Goal: Communication & Community: Answer question/provide support

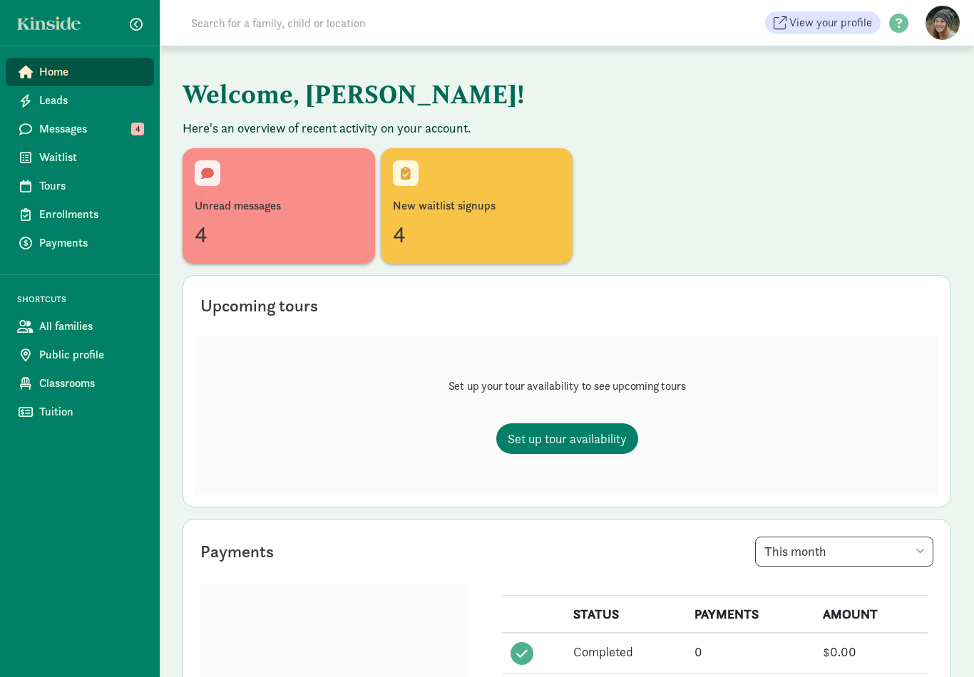
click at [483, 29] on span at bounding box center [464, 23] width 599 height 29
click at [329, 231] on div "4" at bounding box center [279, 234] width 168 height 34
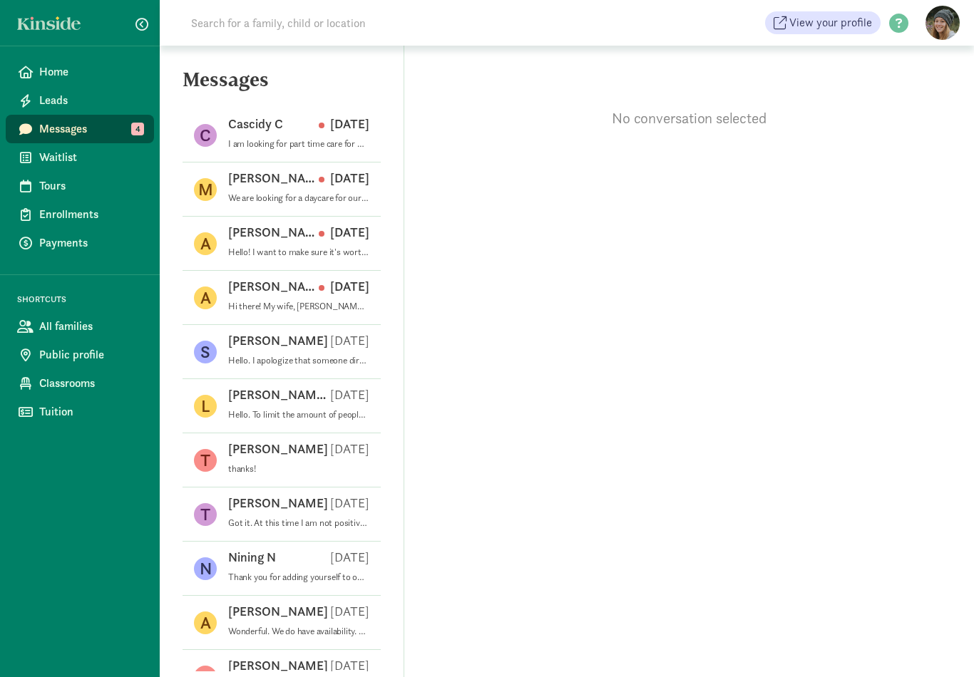
click at [303, 133] on div "Cascidy C [DATE]" at bounding box center [298, 126] width 141 height 23
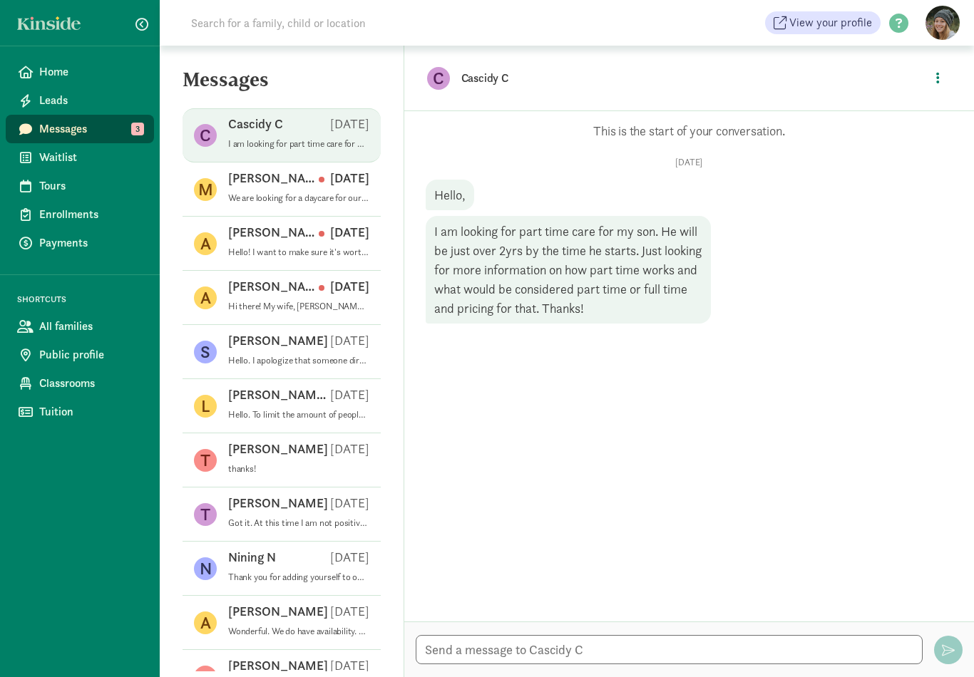
click at [321, 197] on p "We are looking for a daycare for our 9mo old infant (DOB: [DEMOGRAPHIC_DATA])as…" at bounding box center [298, 197] width 141 height 11
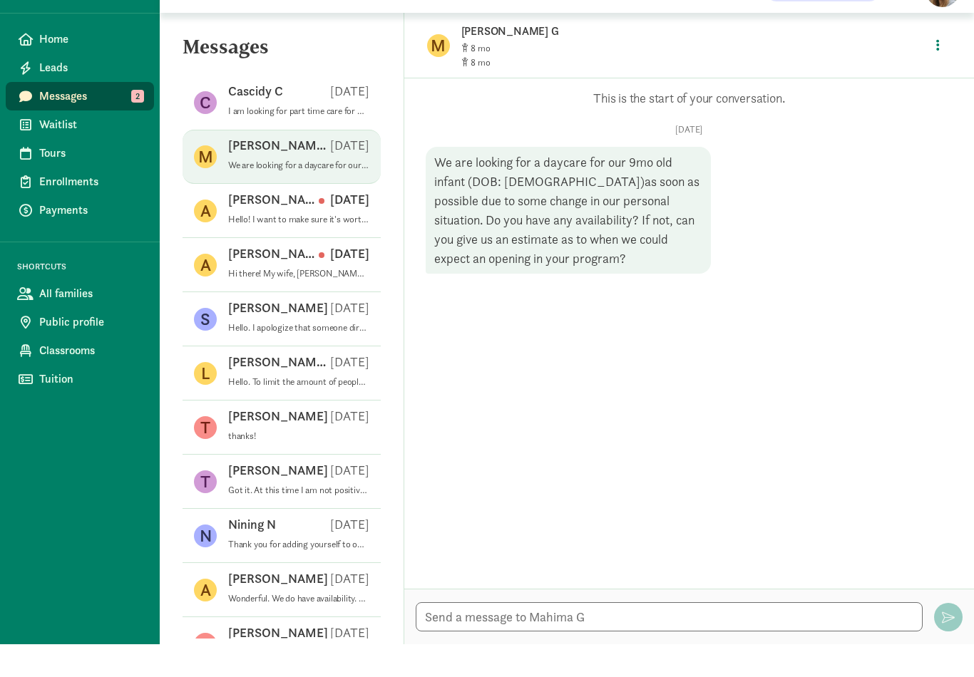
scroll to position [22, 0]
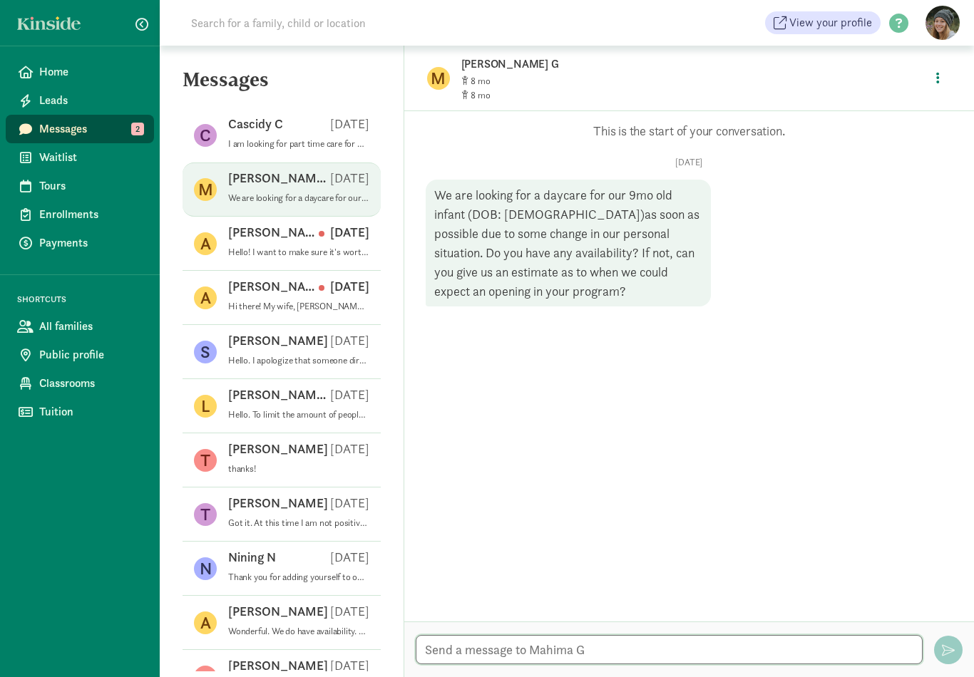
click at [591, 636] on textarea at bounding box center [669, 649] width 507 height 29
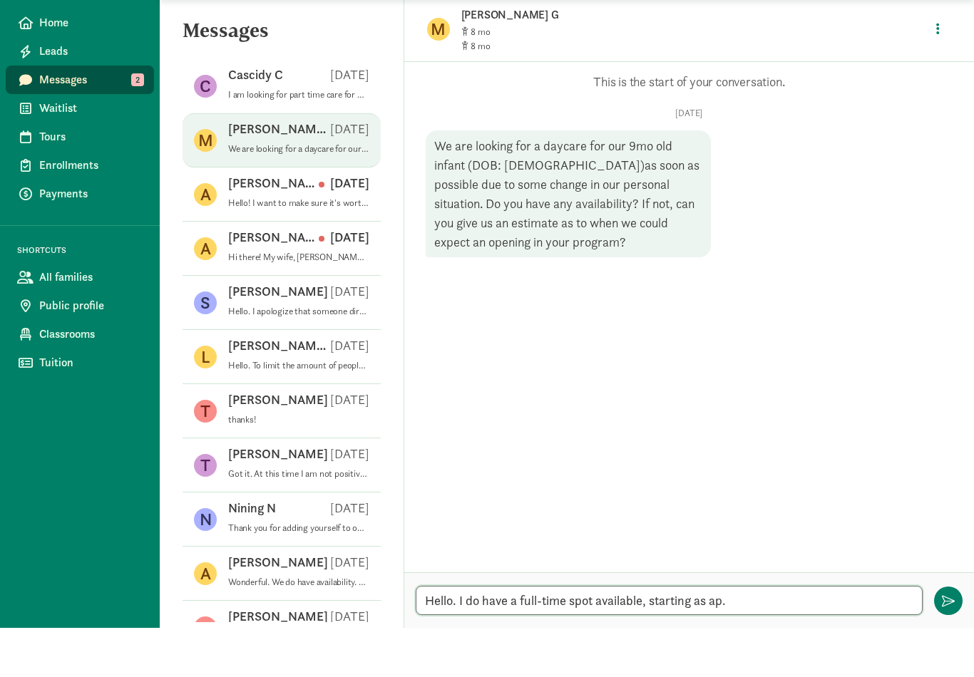
type textarea "Hello. I do have a full-time spot available, starting as ap."
click at [316, 301] on p "Hi there! My wife, [PERSON_NAME], put us on the wait list for child care beginn…" at bounding box center [298, 306] width 141 height 11
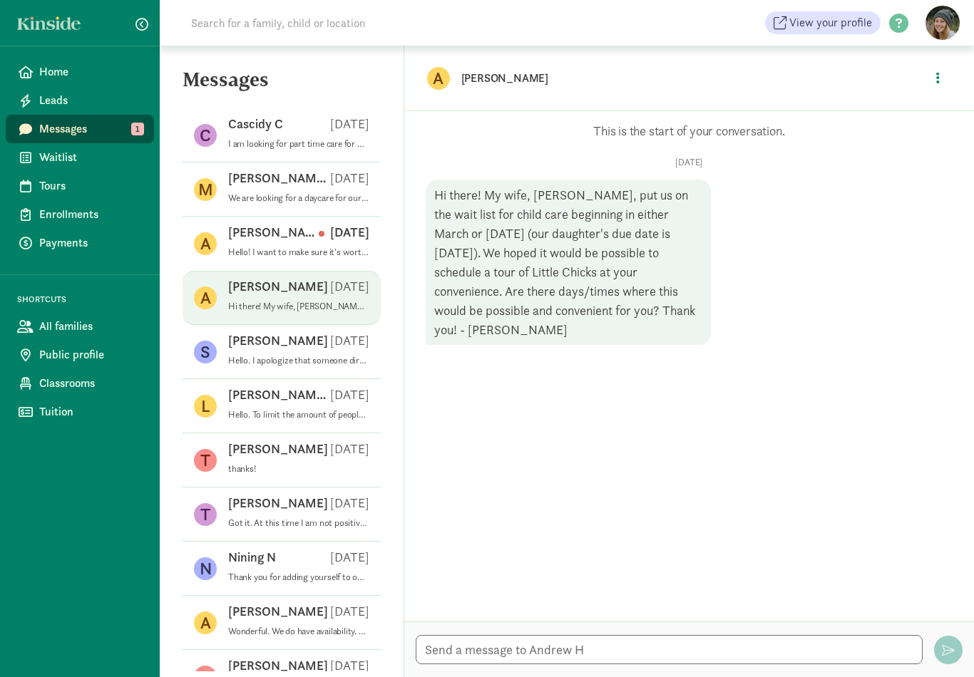
click at [307, 170] on div "[PERSON_NAME] G [DATE]" at bounding box center [298, 181] width 141 height 23
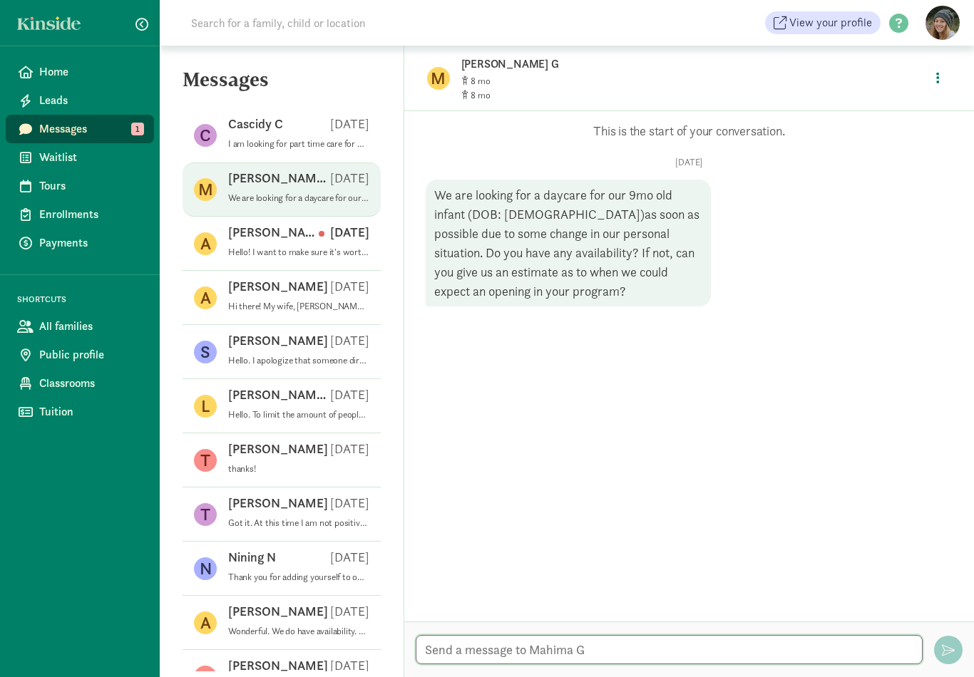
click at [596, 649] on textarea at bounding box center [669, 649] width 507 height 29
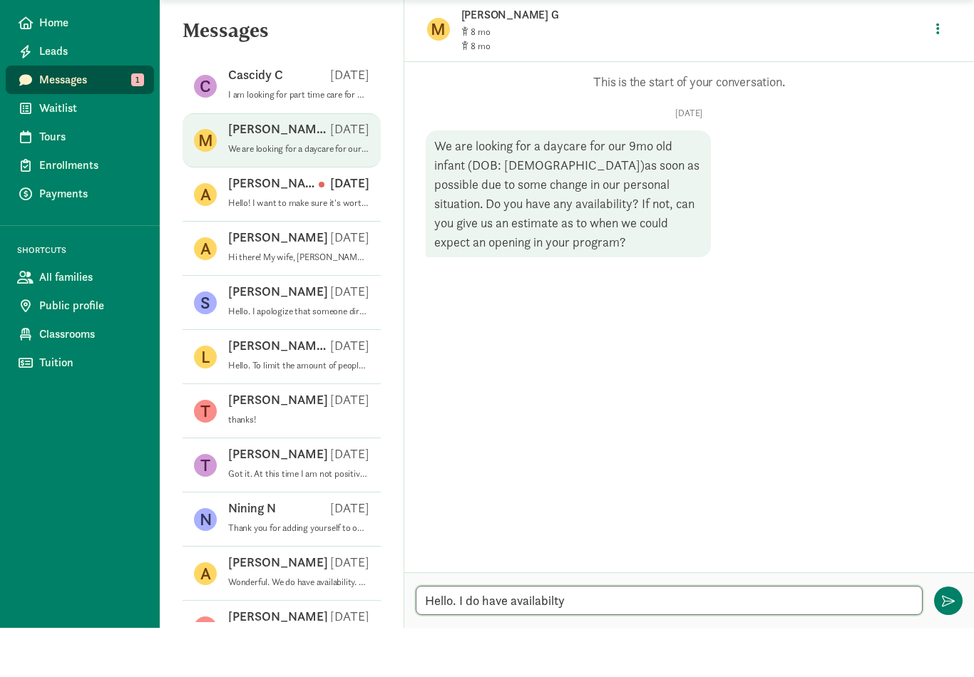
click at [535, 635] on textarea "Hello. I do have availabilty" at bounding box center [669, 649] width 507 height 29
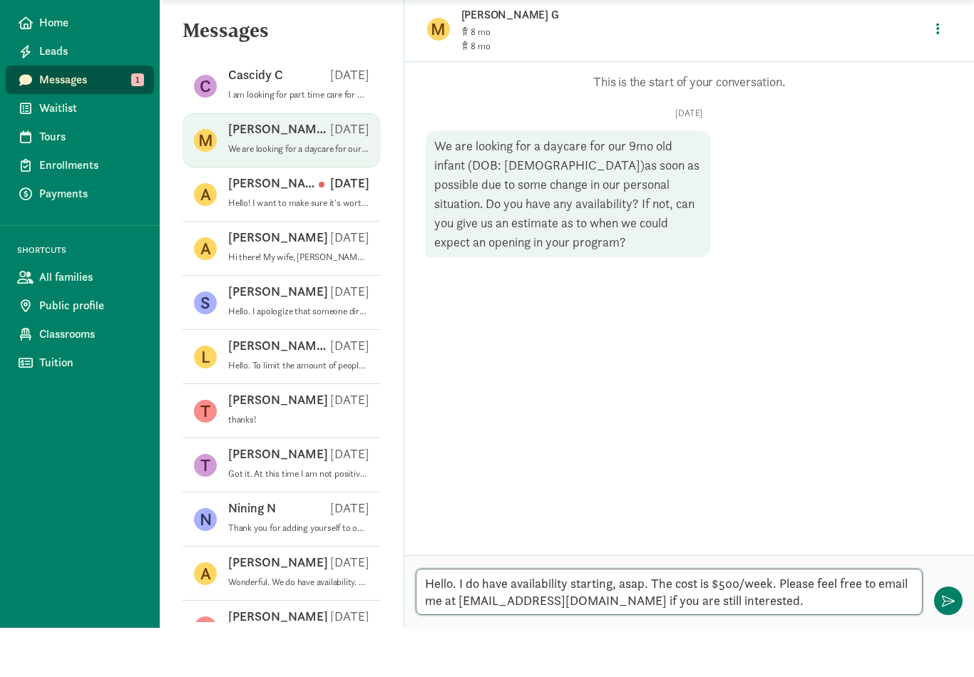
type textarea "Hello. I do have availability starting, asap. The cost is $500/week. Please fee…"
click at [953, 644] on span "button" at bounding box center [948, 650] width 13 height 13
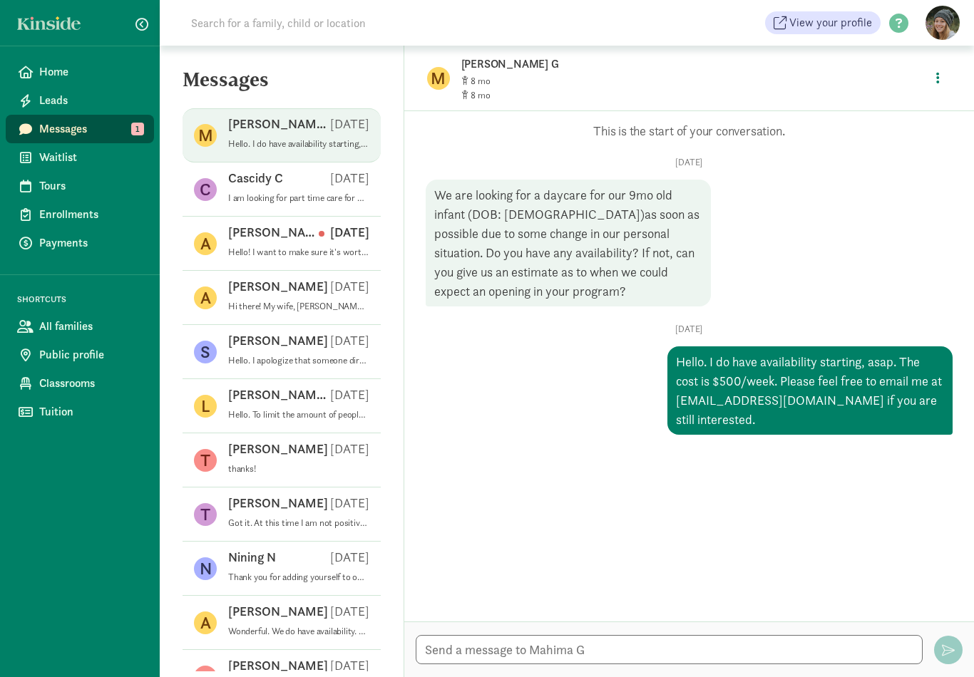
click at [261, 224] on p "[PERSON_NAME]" at bounding box center [273, 232] width 91 height 17
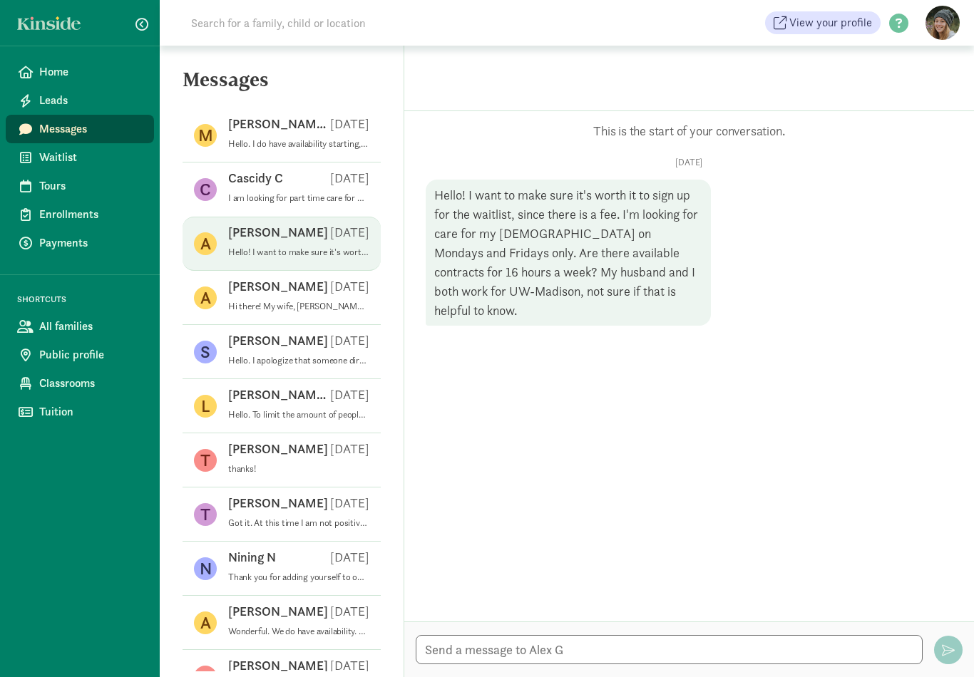
click at [306, 301] on p "Hi there! My wife, [PERSON_NAME], put us on the wait list for child care beginn…" at bounding box center [298, 306] width 141 height 11
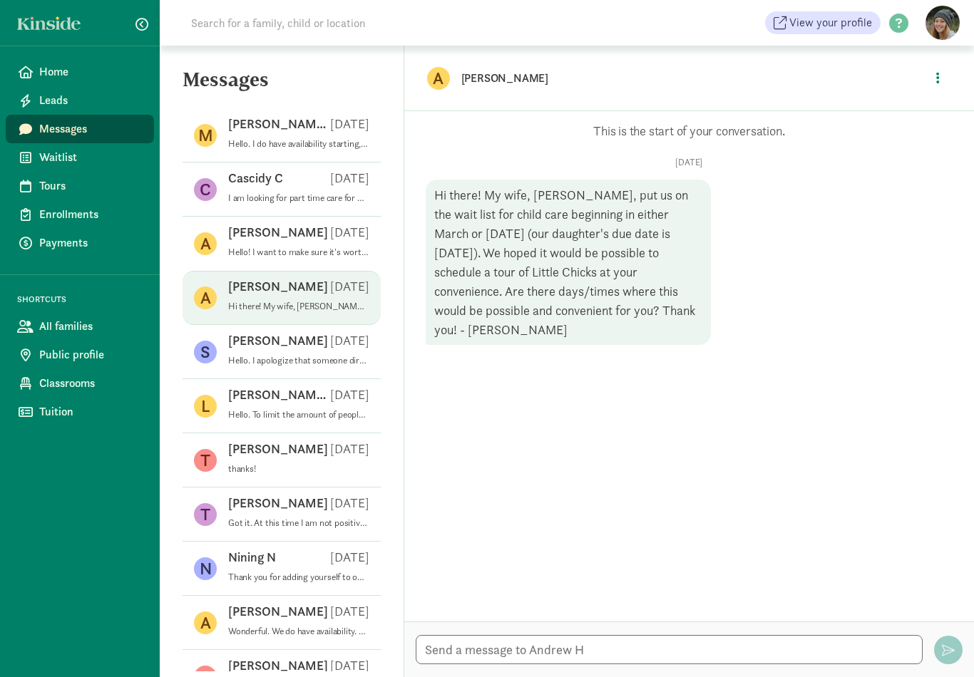
click at [293, 192] on p "I am looking for part time care for my son. He will be just over 2yrs by the ti…" at bounding box center [298, 197] width 141 height 11
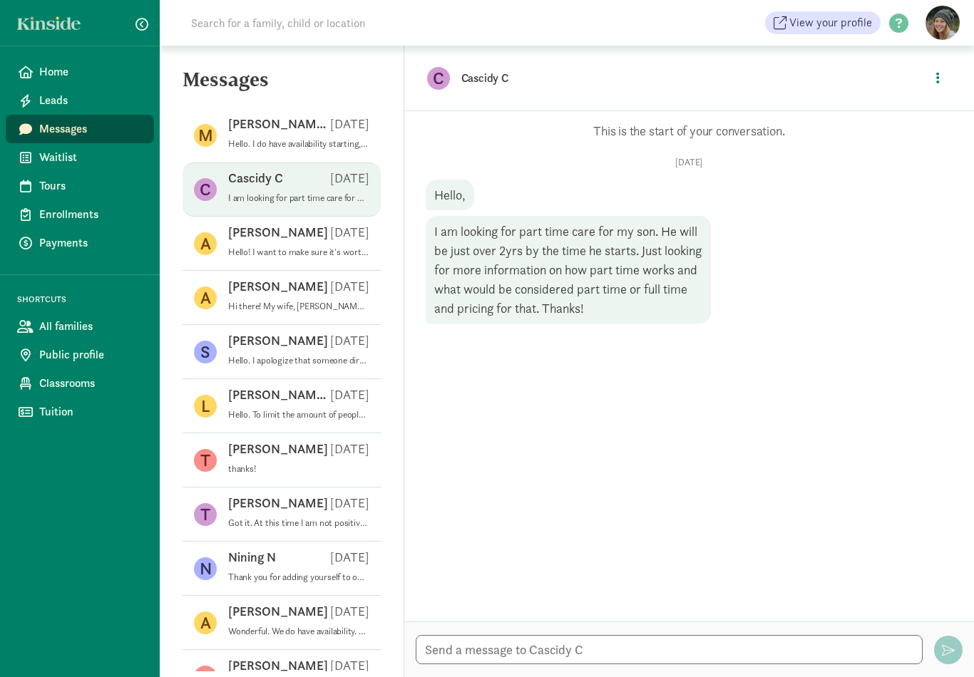
click at [284, 301] on p "Hi there! My wife, [PERSON_NAME], put us on the wait list for child care beginn…" at bounding box center [298, 306] width 141 height 11
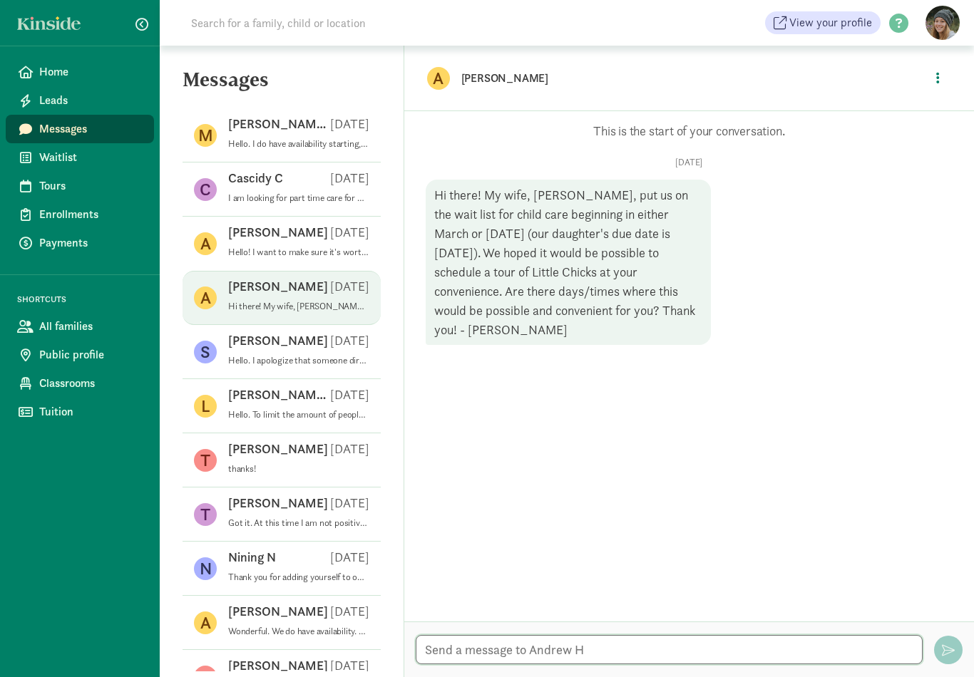
click at [553, 651] on textarea at bounding box center [669, 649] width 507 height 29
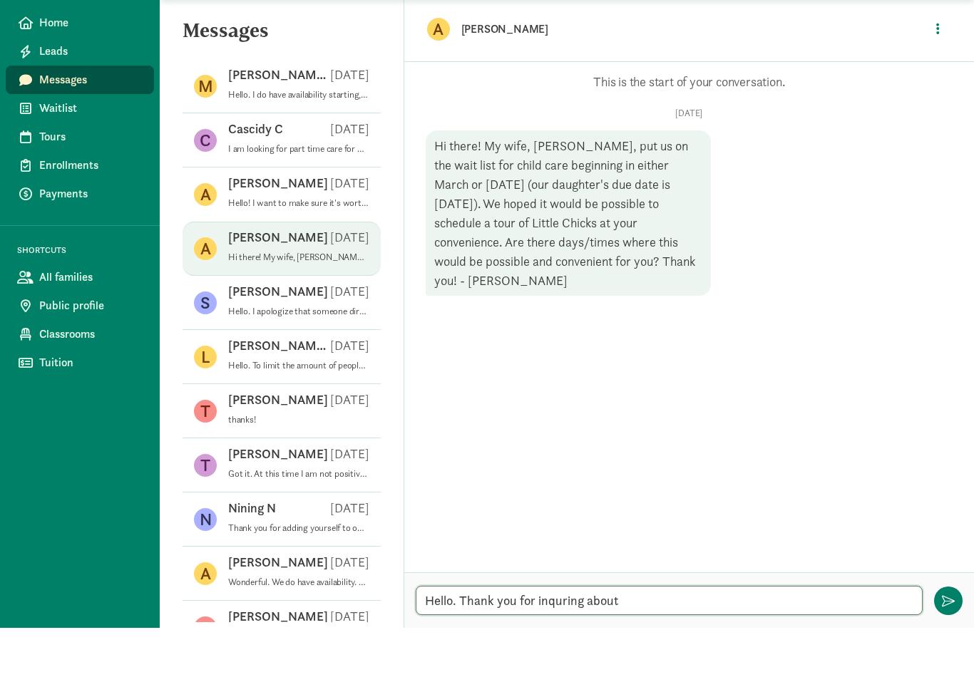
click at [553, 635] on textarea "Hello. Thank you for inquring about" at bounding box center [669, 649] width 507 height 29
click at [659, 635] on textarea "Hello. Thank you for inquiring about" at bounding box center [669, 649] width 507 height 29
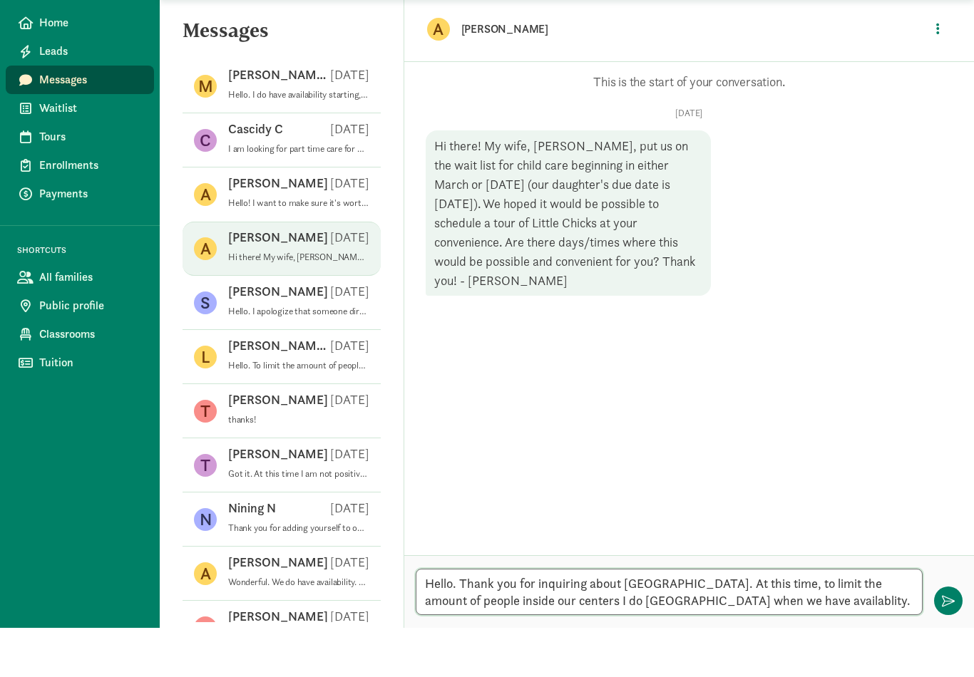
click at [790, 618] on textarea "Hello. Thank you for inquiring about [GEOGRAPHIC_DATA]. At this time, to limit …" at bounding box center [669, 641] width 507 height 46
click at [742, 618] on textarea "Hello. Thank you for inquiring about [GEOGRAPHIC_DATA]. At this time, to limit …" at bounding box center [669, 641] width 507 height 46
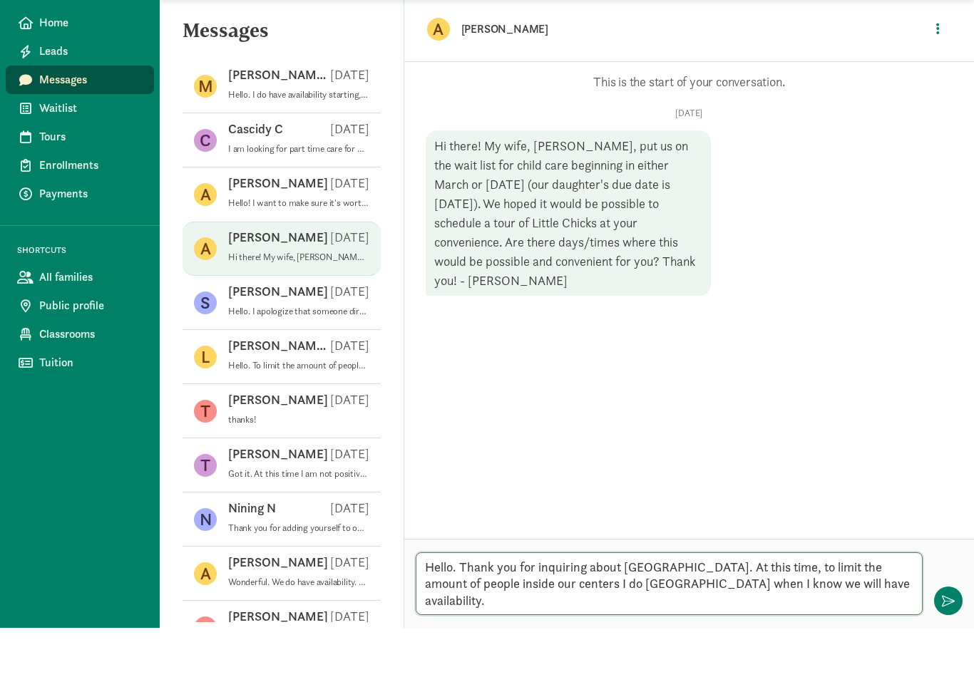
click at [904, 602] on textarea "Hello. Thank you for inquiring about [GEOGRAPHIC_DATA]. At this time, to limit …" at bounding box center [669, 633] width 507 height 63
click at [649, 613] on textarea "Hello. Thank you for inquiring about [GEOGRAPHIC_DATA]. At this time, to limit …" at bounding box center [669, 633] width 507 height 63
click at [656, 619] on div "Hello. Thank you for inquiring about [GEOGRAPHIC_DATA]. At this time, to limit …" at bounding box center [688, 632] width 569 height 89
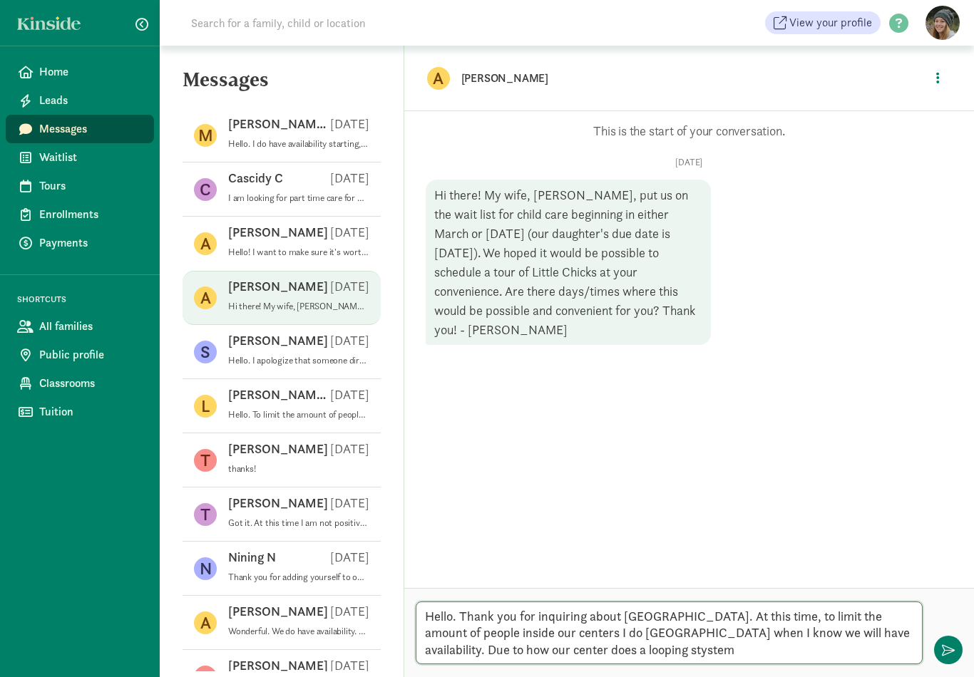
click at [734, 656] on textarea "Hello. Thank you for inquiring about [GEOGRAPHIC_DATA]. At this time, to limit …" at bounding box center [669, 633] width 507 height 63
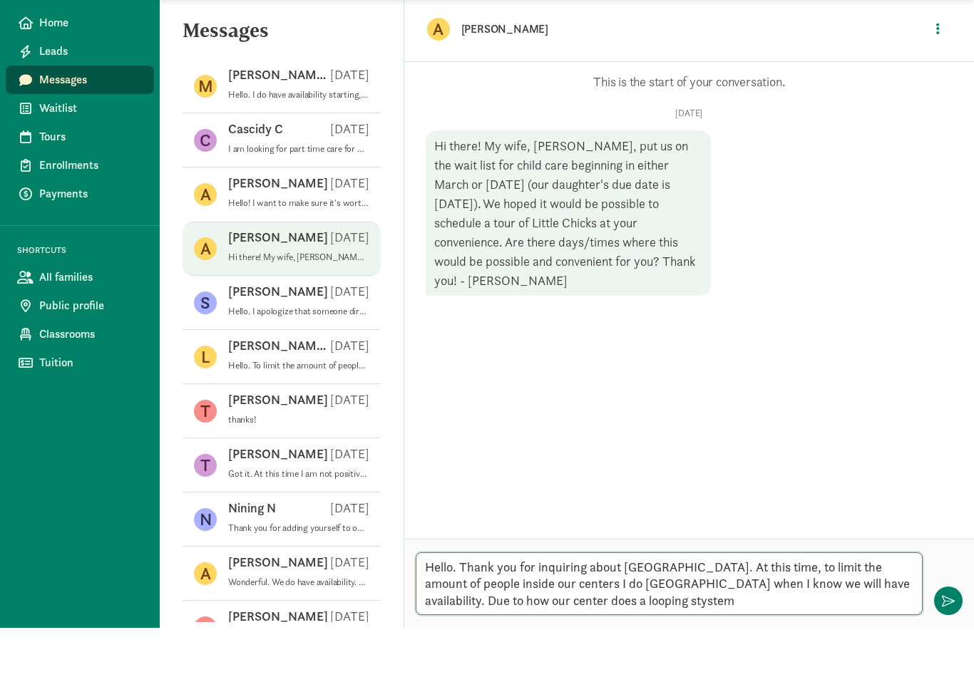
click at [647, 602] on textarea "Hello. Thank you for inquiring about [GEOGRAPHIC_DATA]. At this time, to limit …" at bounding box center [669, 633] width 507 height 63
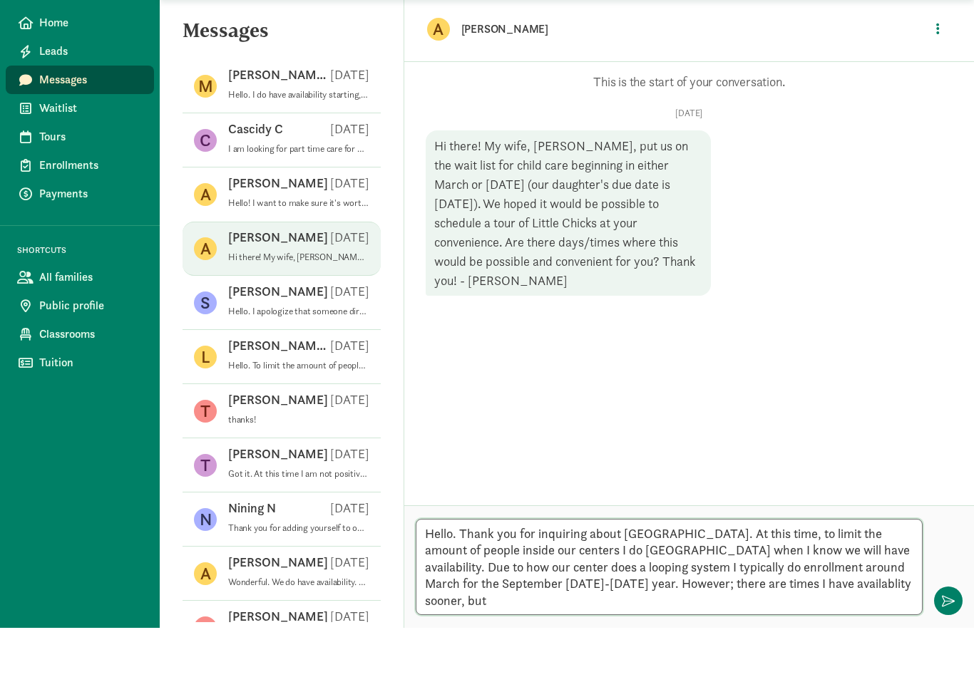
click at [798, 600] on textarea "Hello. Thank you for inquiring about [GEOGRAPHIC_DATA]. At this time, to limit …" at bounding box center [669, 616] width 507 height 96
click at [907, 595] on textarea "Hello. Thank you for inquiring about [GEOGRAPHIC_DATA]. At this time, to limit …" at bounding box center [669, 616] width 507 height 96
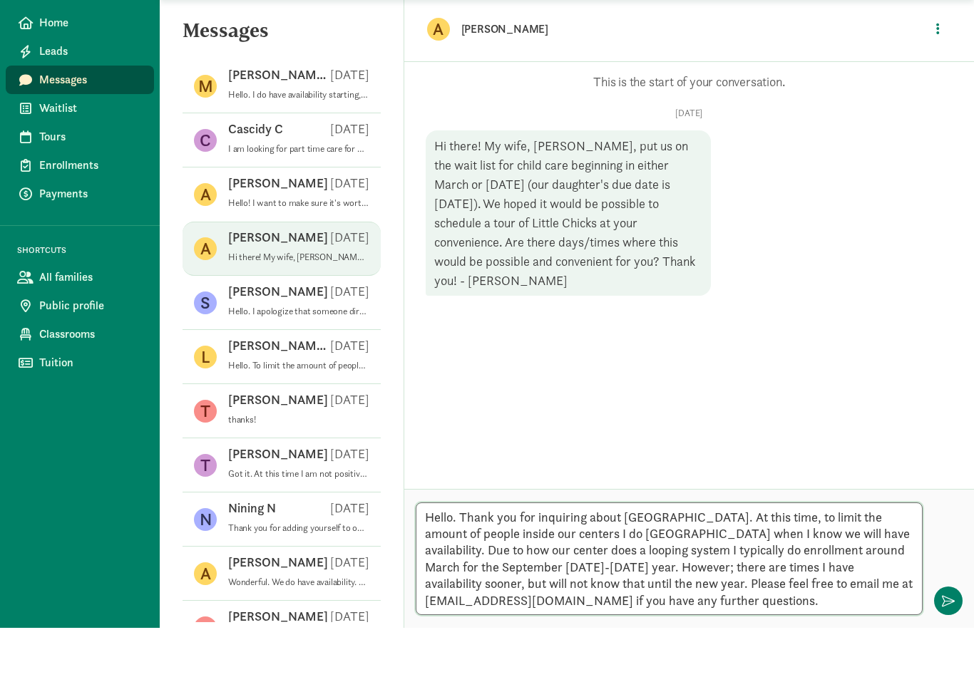
type textarea "Hello. Thank you for inquiring about [GEOGRAPHIC_DATA]. At this time, to limit …"
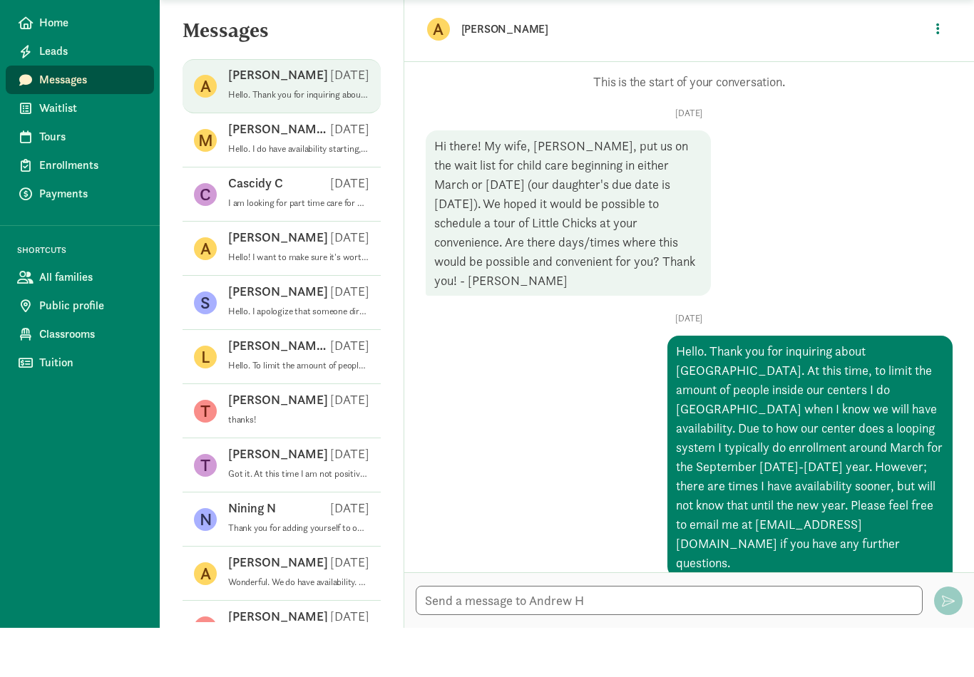
click at [686, 385] on div "Hello. Thank you for inquiring about [GEOGRAPHIC_DATA]. At this time, to limit …" at bounding box center [809, 506] width 285 height 242
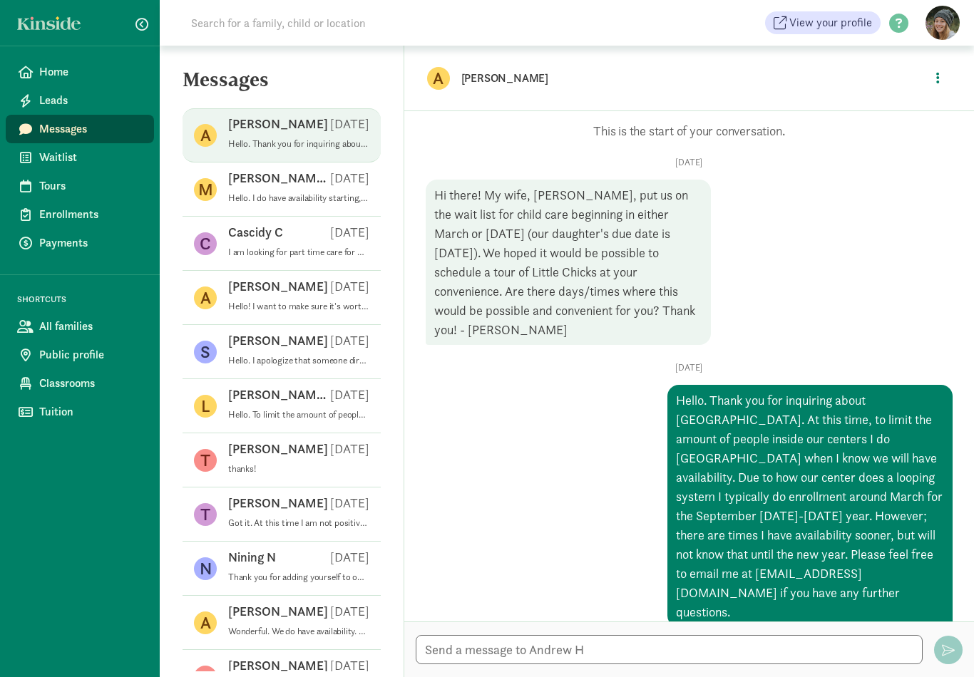
click at [333, 355] on p "Hello. I apologize that someone directed you to the waitlist. You can find the …" at bounding box center [298, 360] width 141 height 11
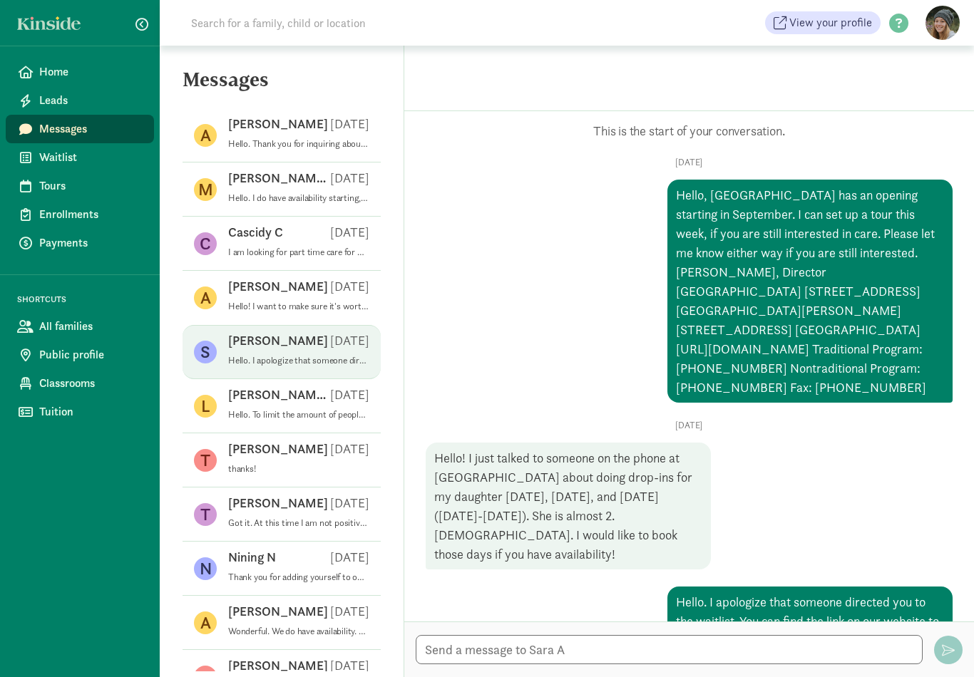
scroll to position [29, 0]
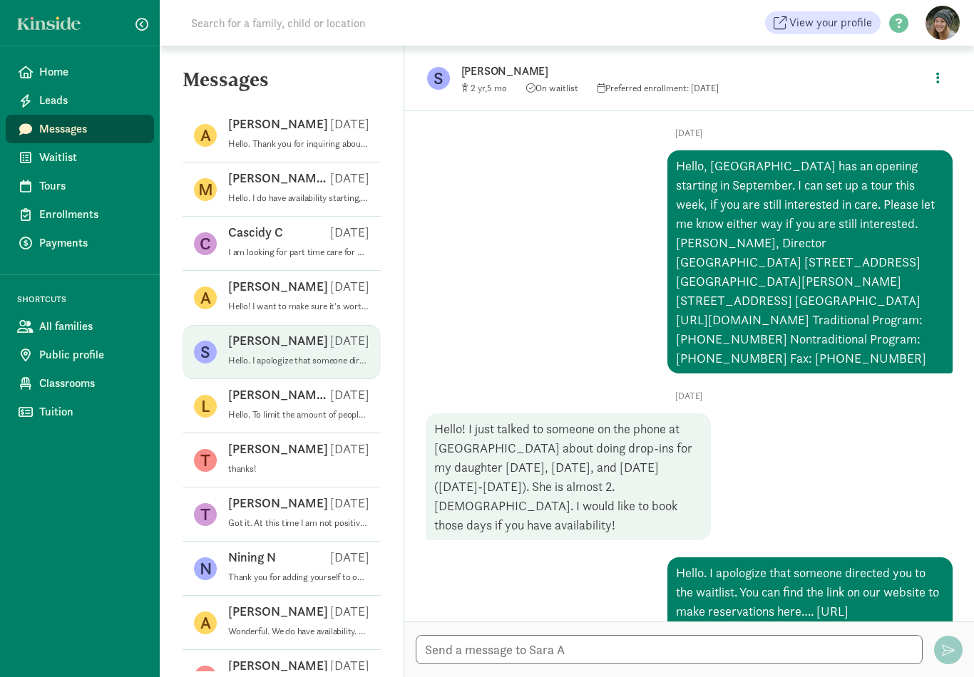
click at [331, 386] on div "[PERSON_NAME] B [DATE]" at bounding box center [298, 397] width 141 height 23
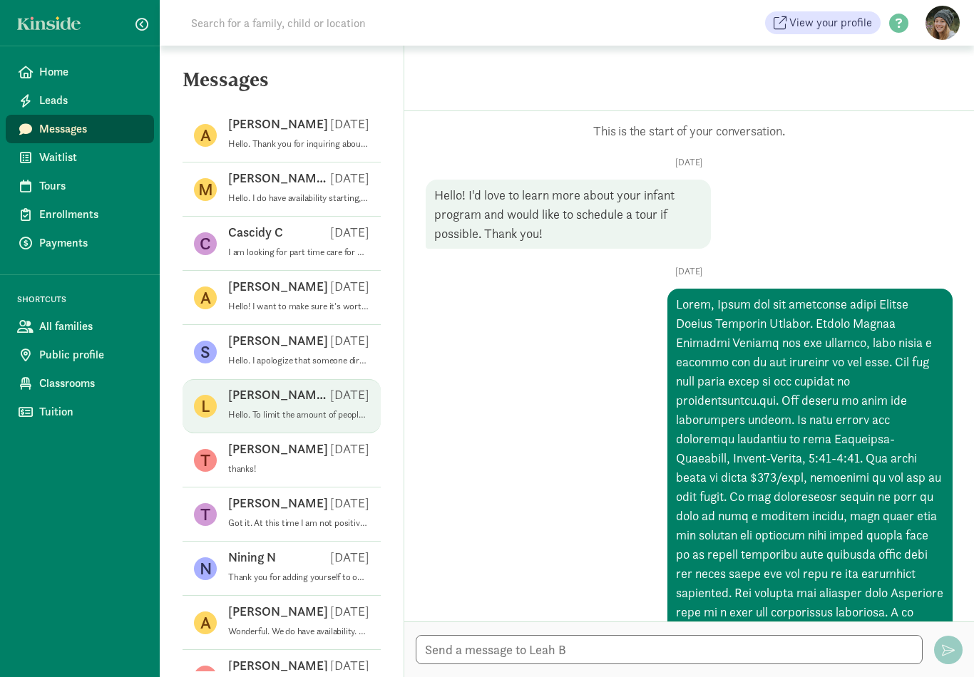
scroll to position [481, 0]
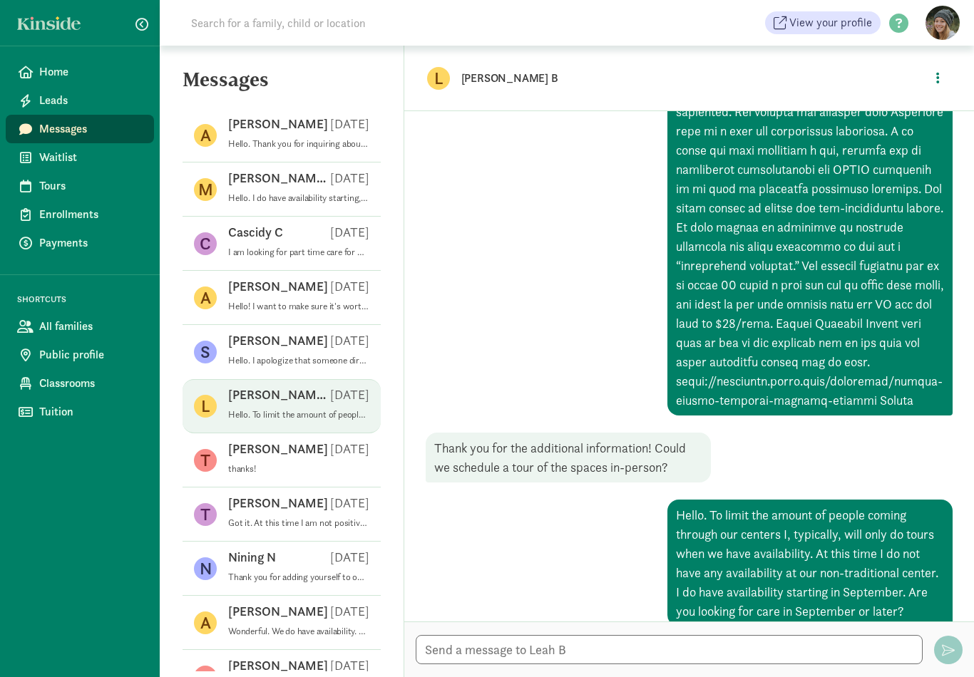
click at [330, 224] on div "Cascidy C [DATE]" at bounding box center [298, 235] width 141 height 23
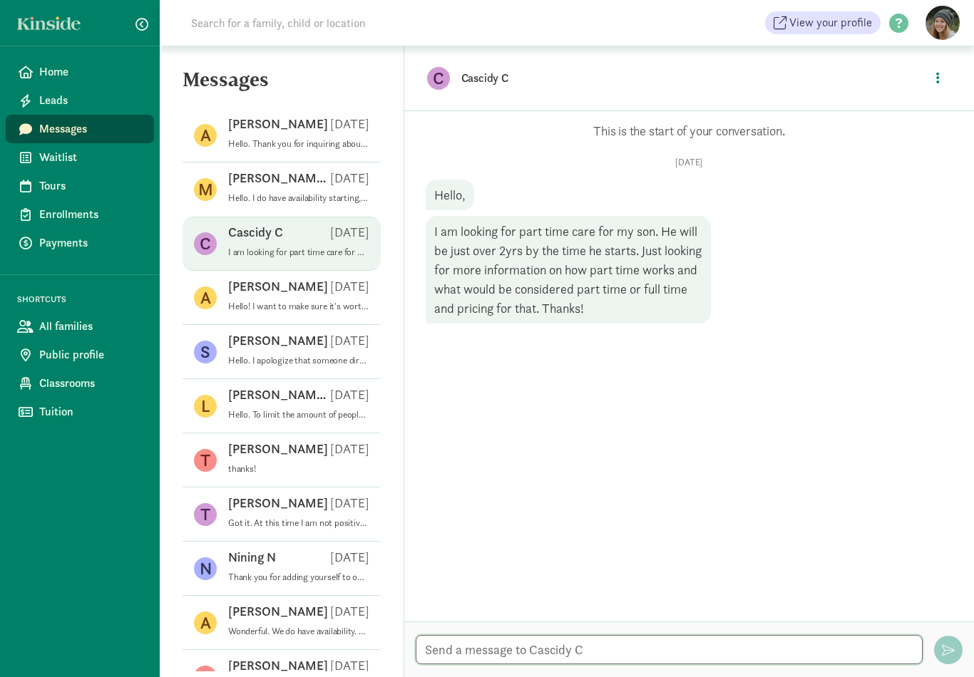
click at [625, 650] on textarea at bounding box center [669, 649] width 507 height 29
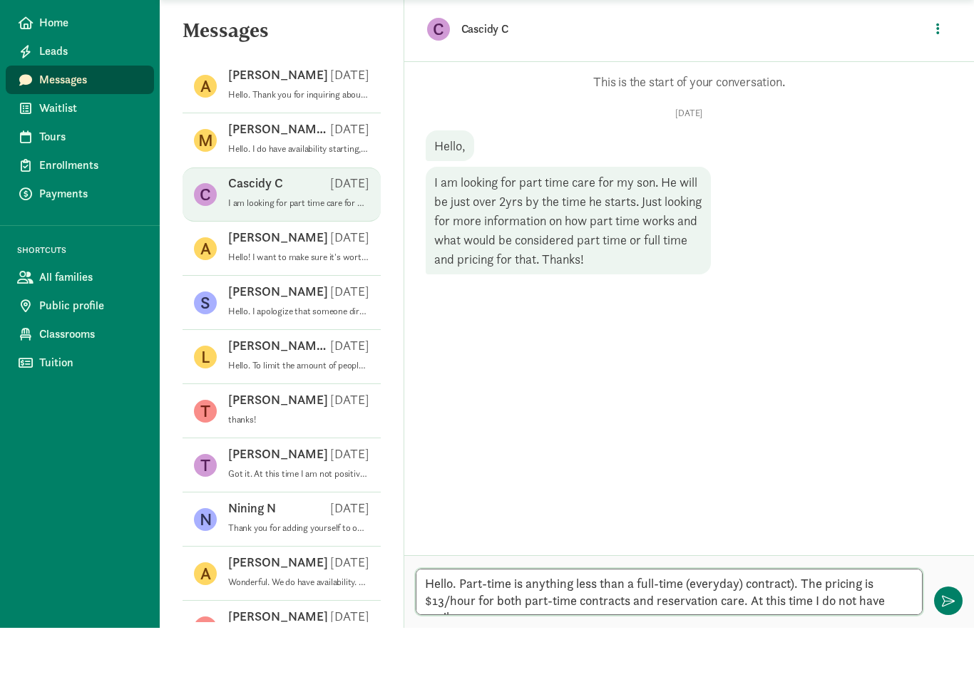
scroll to position [0, 0]
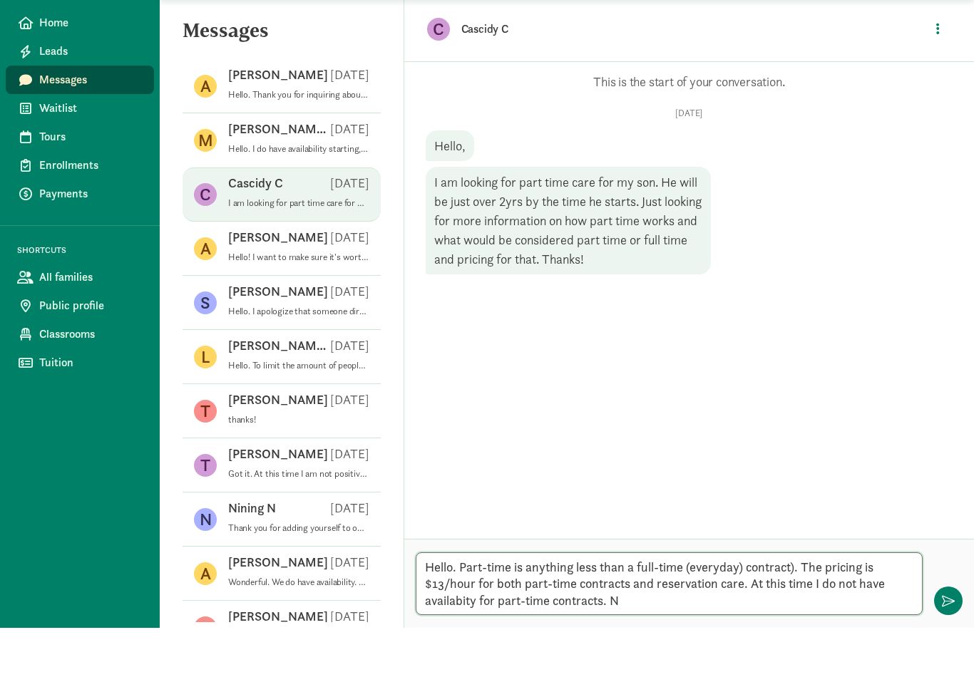
click at [460, 602] on textarea "Hello. Part-time is anything less than a full-time (everyday) contract). The pr…" at bounding box center [669, 633] width 507 height 63
click at [660, 602] on textarea "Hello. Part-time is anything less than a full-time (everyday) contract). The pr…" at bounding box center [669, 633] width 507 height 63
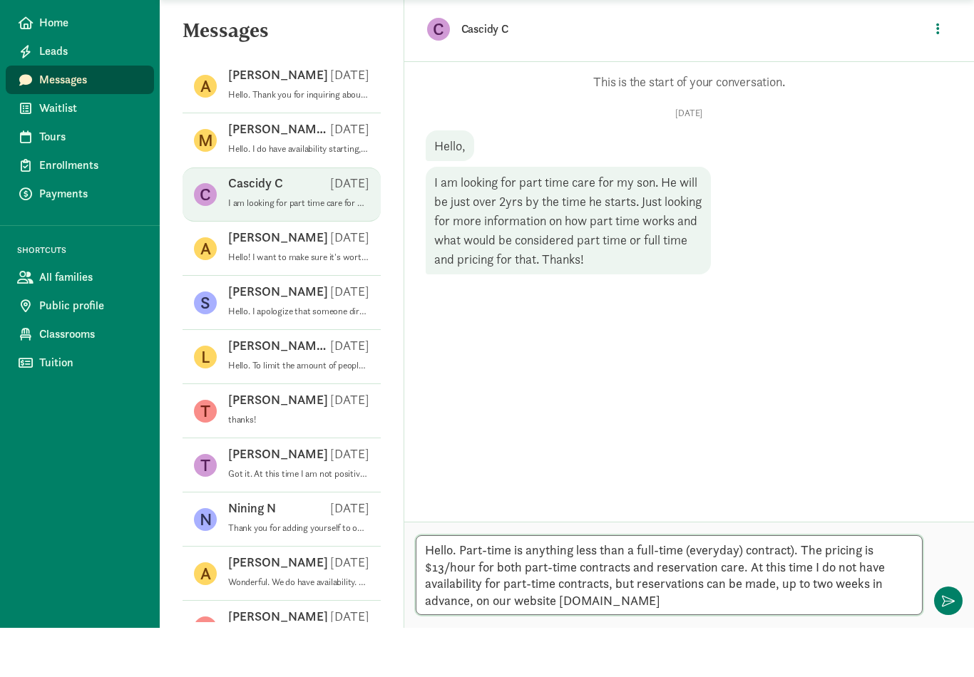
type textarea "Hello. Part-time is anything less than a full-time (everyday) contract). The pr…"
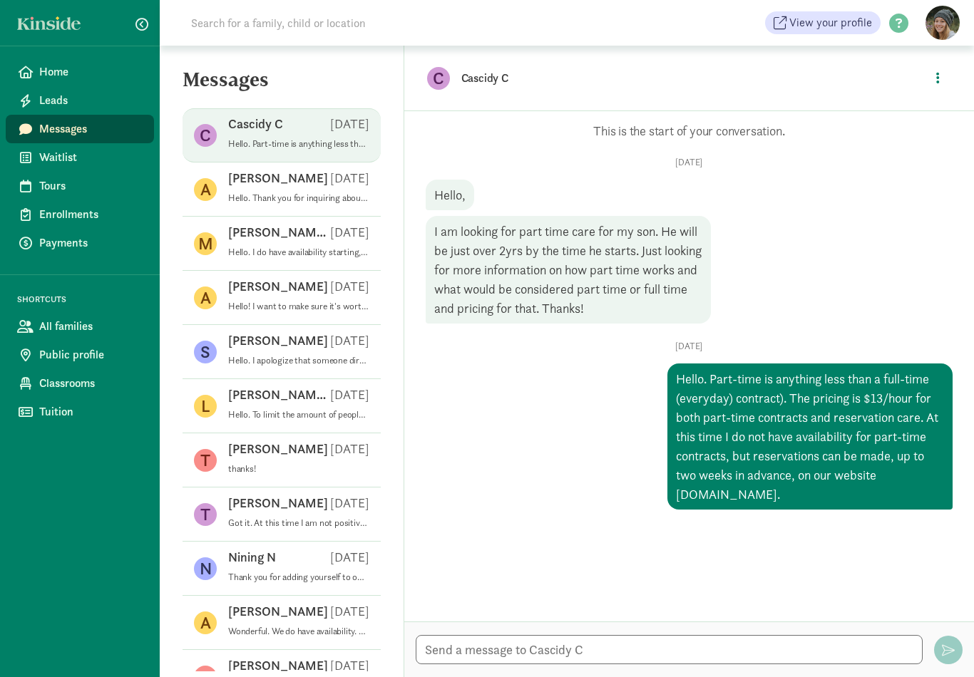
click at [549, 28] on input at bounding box center [382, 23] width 400 height 29
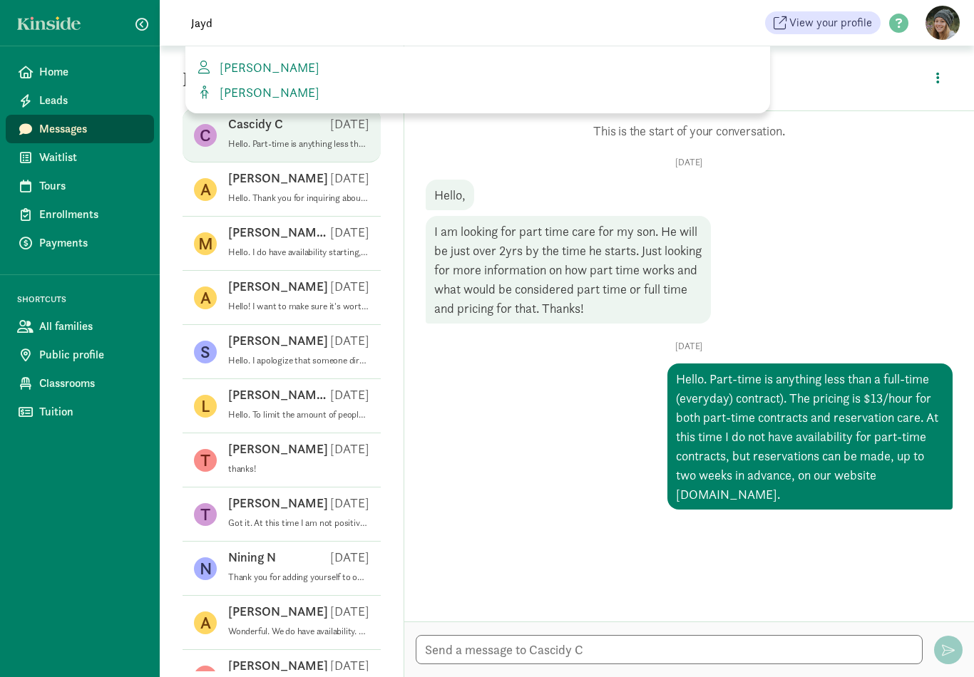
type input "Jayd"
click at [269, 63] on span "[PERSON_NAME]" at bounding box center [266, 67] width 105 height 16
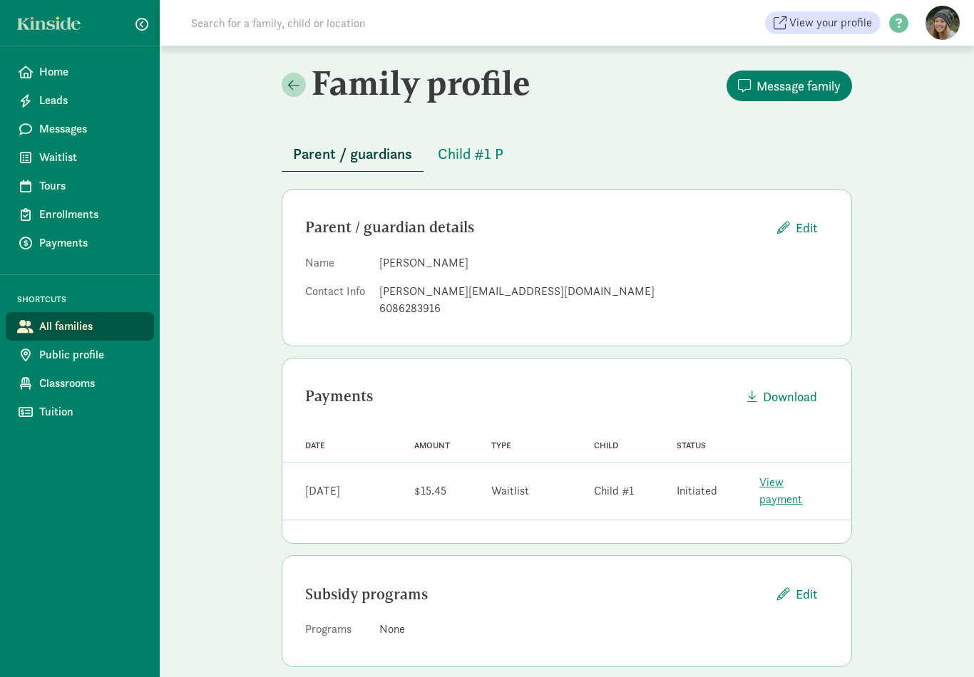
click at [485, 149] on span "Child #1 P" at bounding box center [471, 154] width 66 height 23
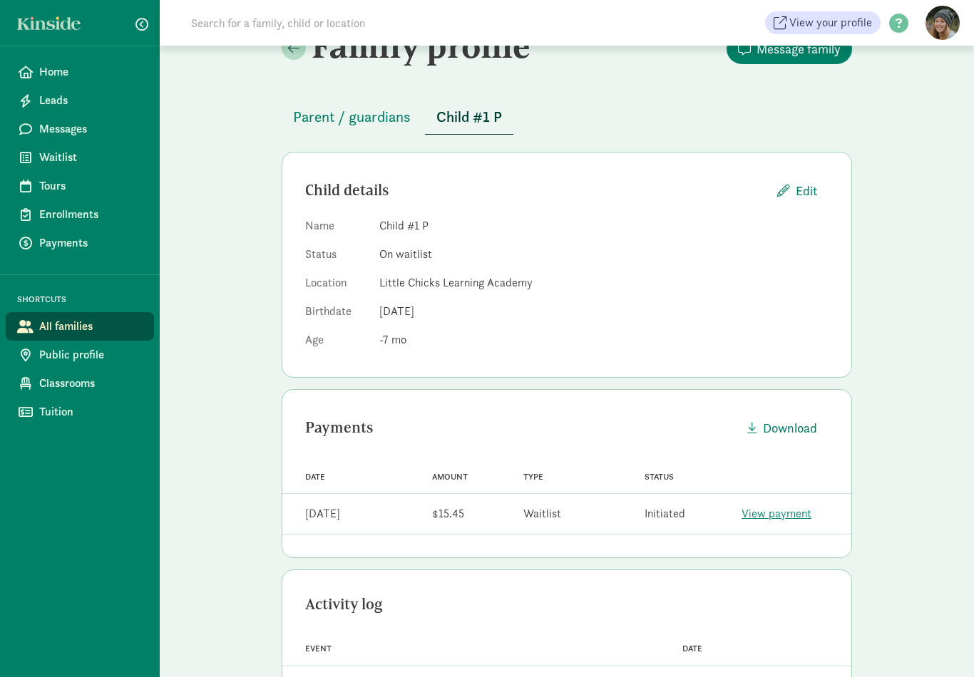
scroll to position [37, 0]
